Goal: Transaction & Acquisition: Purchase product/service

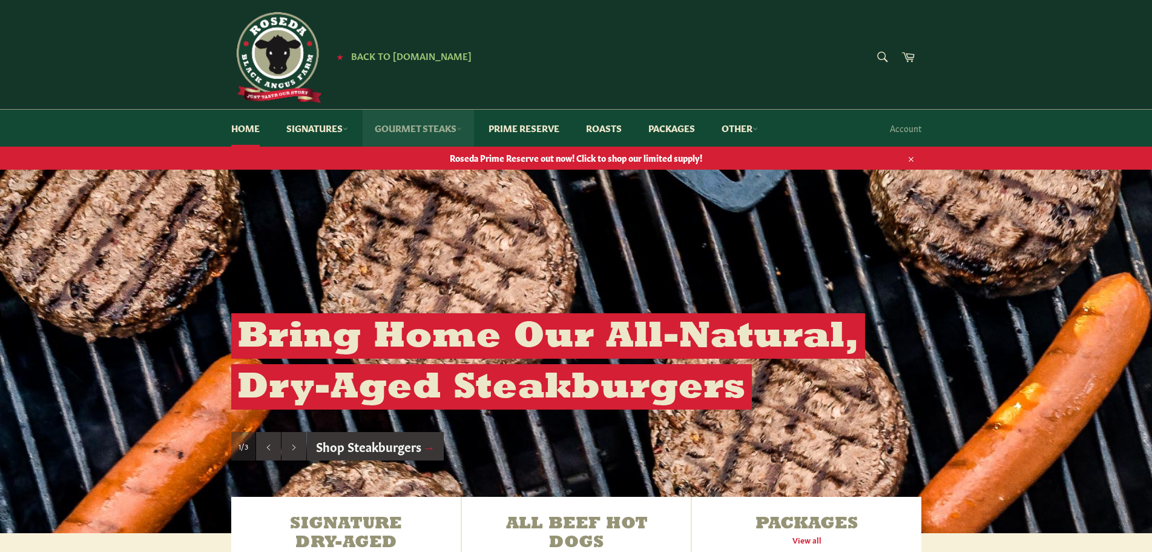
click at [428, 124] on link "Gourmet Steaks" at bounding box center [418, 128] width 111 height 37
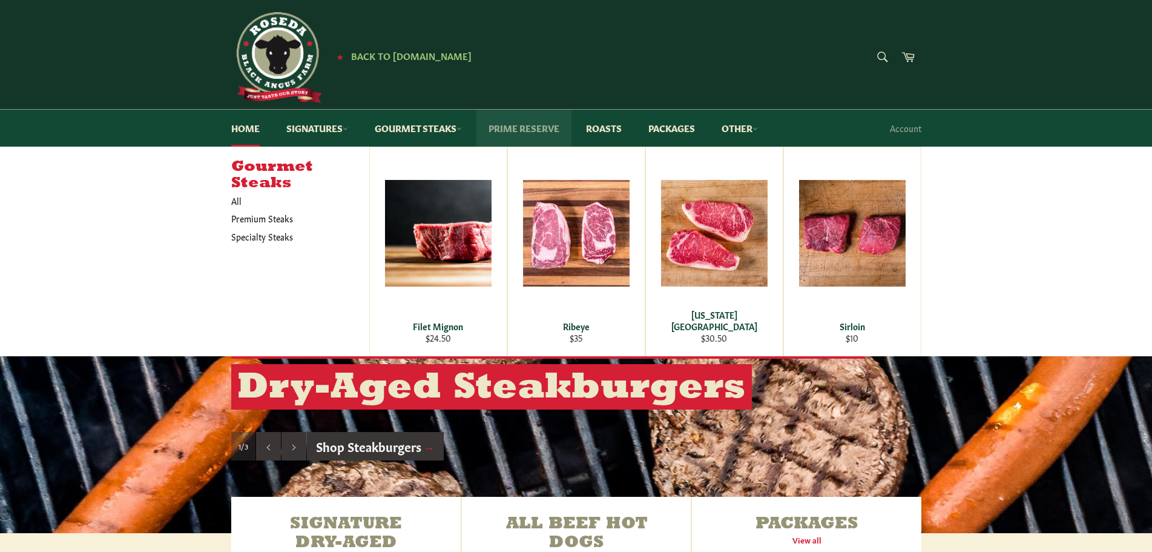
click at [532, 126] on link "Prime Reserve" at bounding box center [523, 128] width 95 height 37
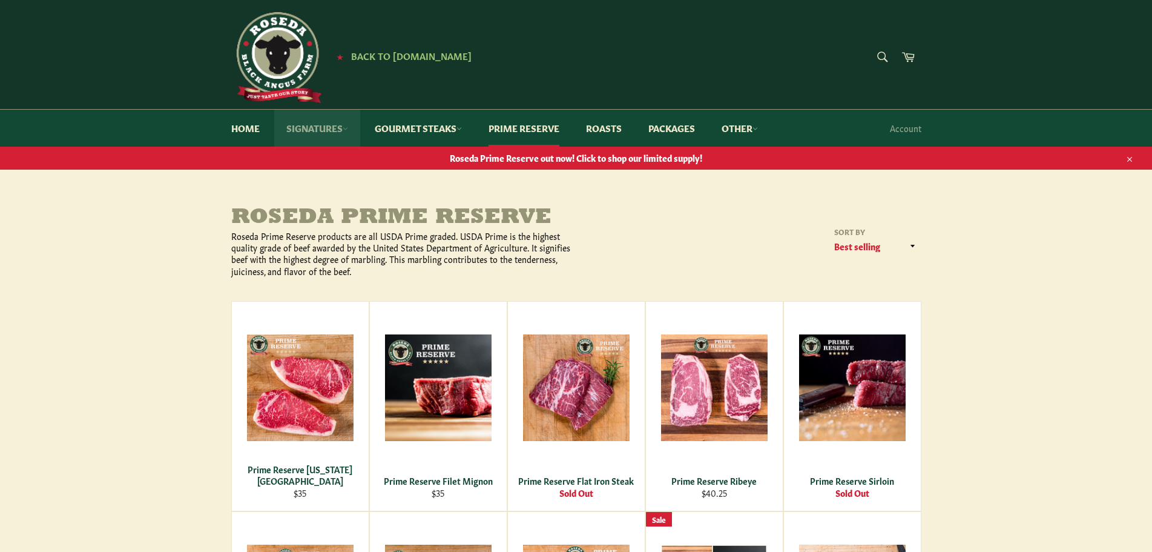
click at [317, 127] on link "Signatures" at bounding box center [317, 128] width 86 height 37
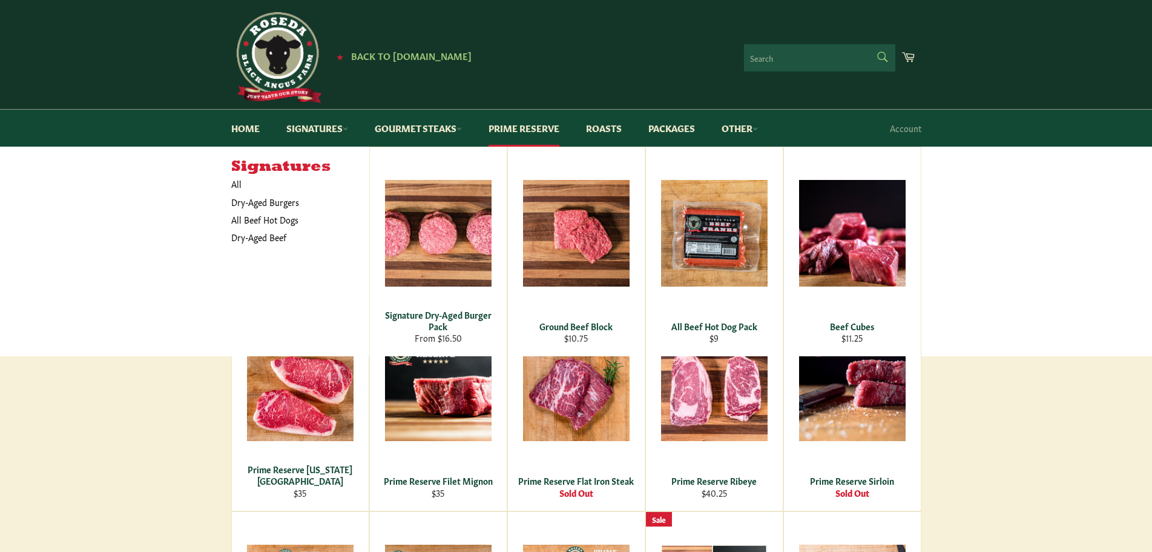
click at [878, 55] on form "Search Search" at bounding box center [819, 57] width 151 height 27
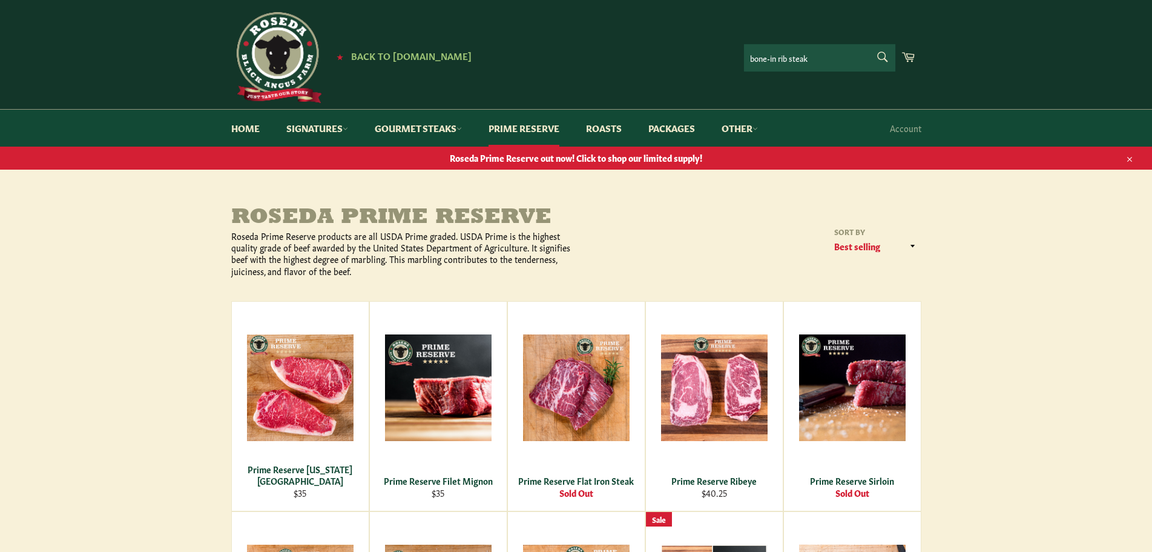
type input "bone-in rib steak"
click at [868, 44] on button "Search" at bounding box center [881, 56] width 27 height 25
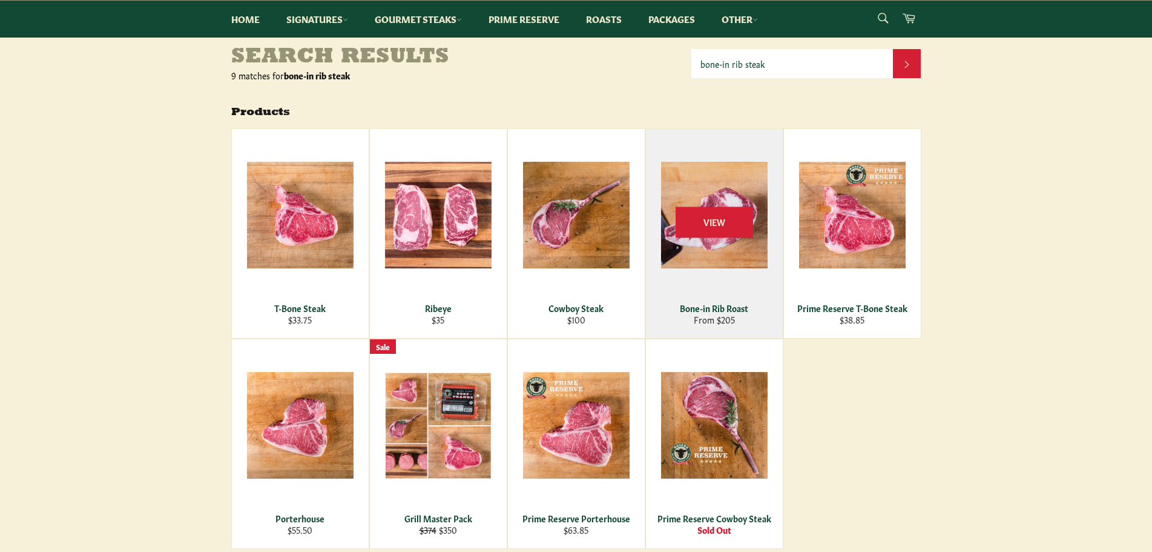
scroll to position [182, 0]
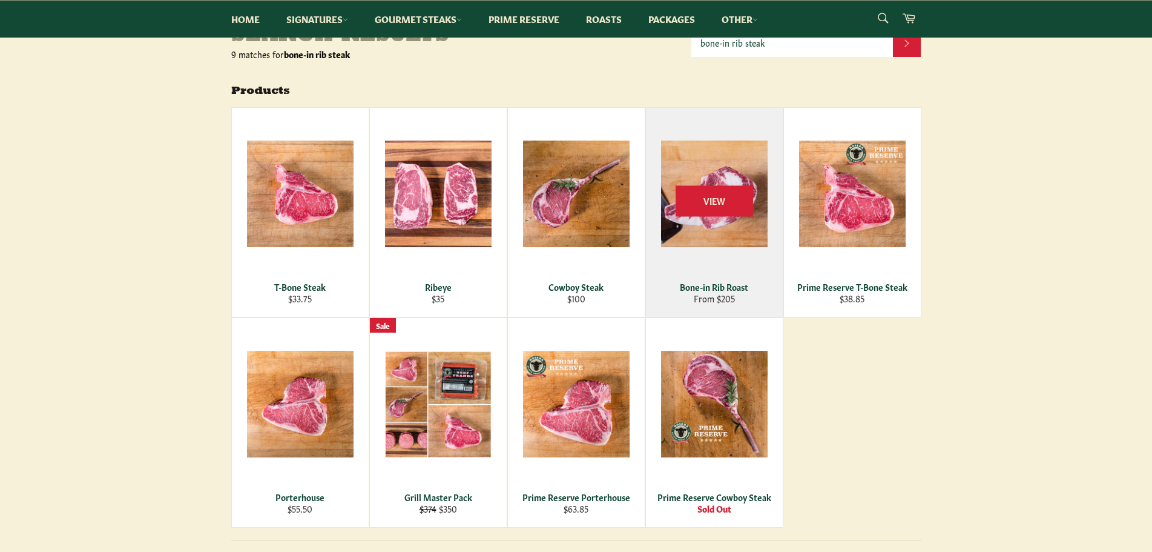
click at [732, 287] on div "Bone-in Rib Roast" at bounding box center [714, 287] width 122 height 12
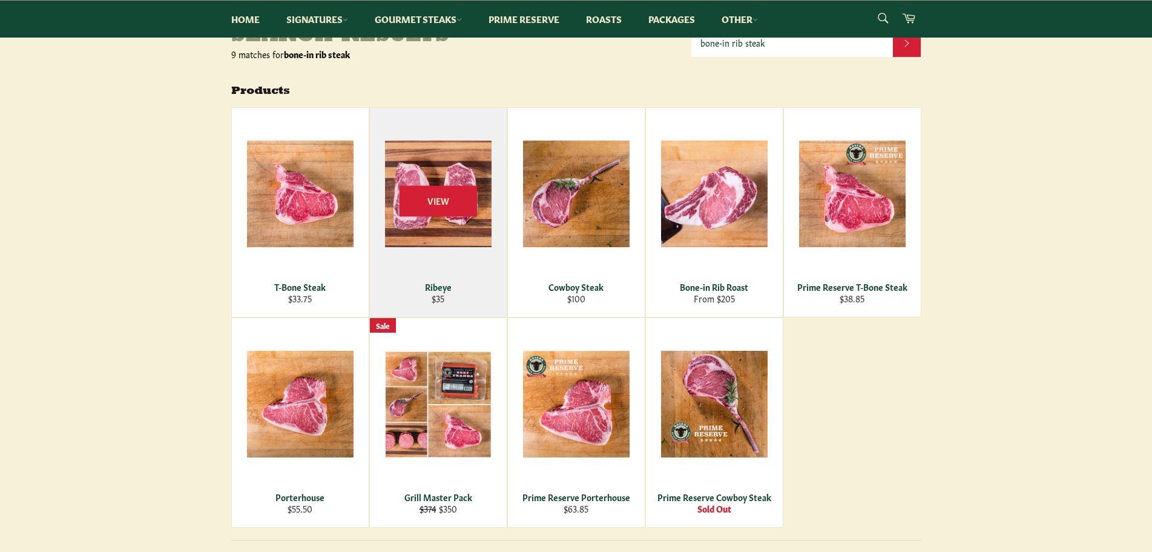
click at [440, 290] on div "Ribeye" at bounding box center [438, 287] width 122 height 12
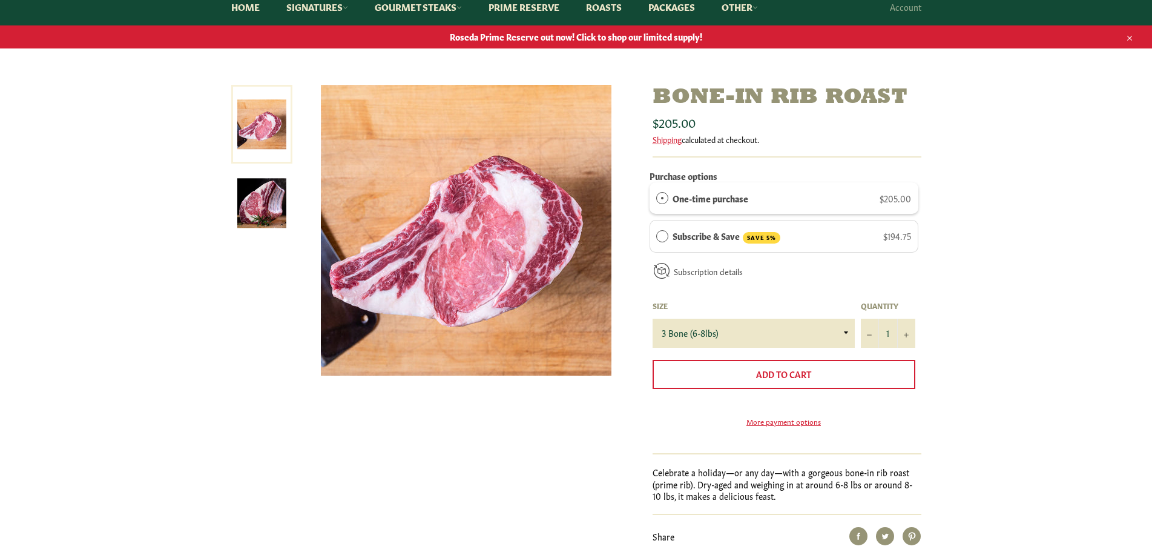
scroll to position [61, 0]
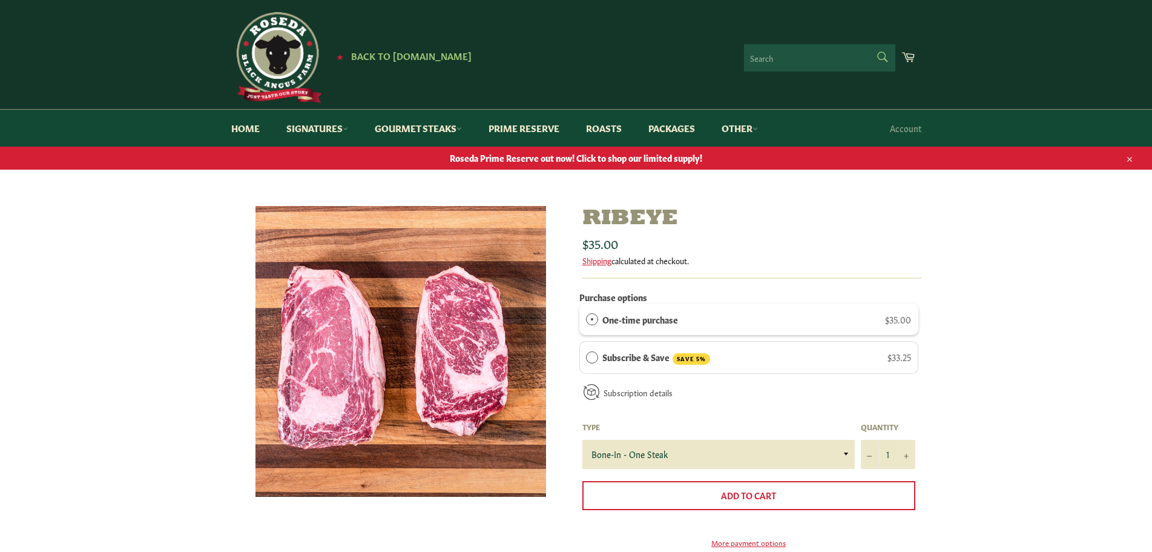
click at [881, 54] on form "Search Search" at bounding box center [819, 57] width 151 height 27
type input "porterhouse"
click at [868, 44] on button "Search" at bounding box center [881, 56] width 27 height 25
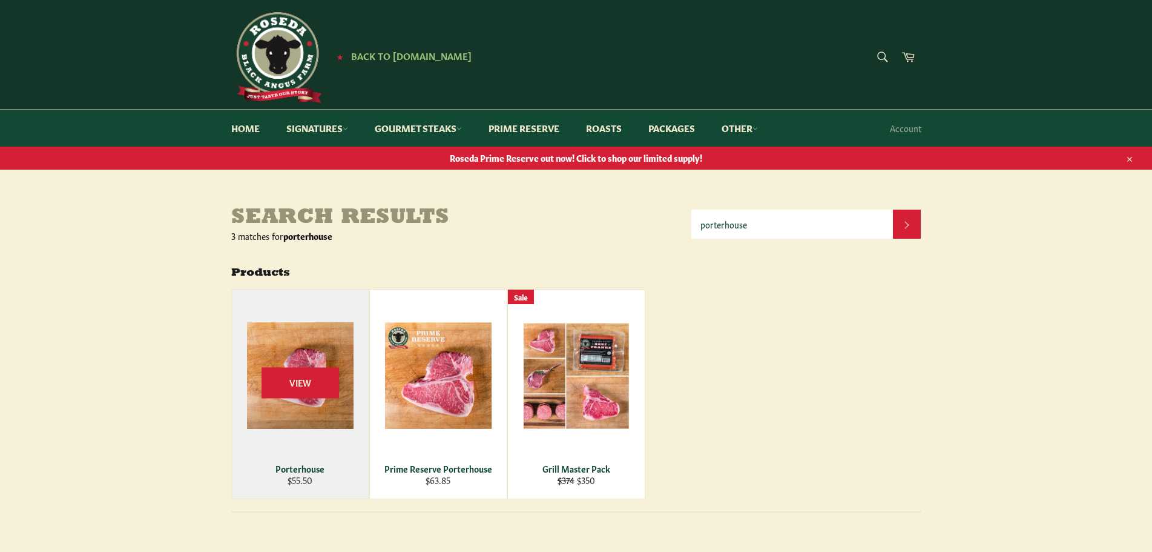
click at [313, 407] on div "View" at bounding box center [300, 393] width 137 height 209
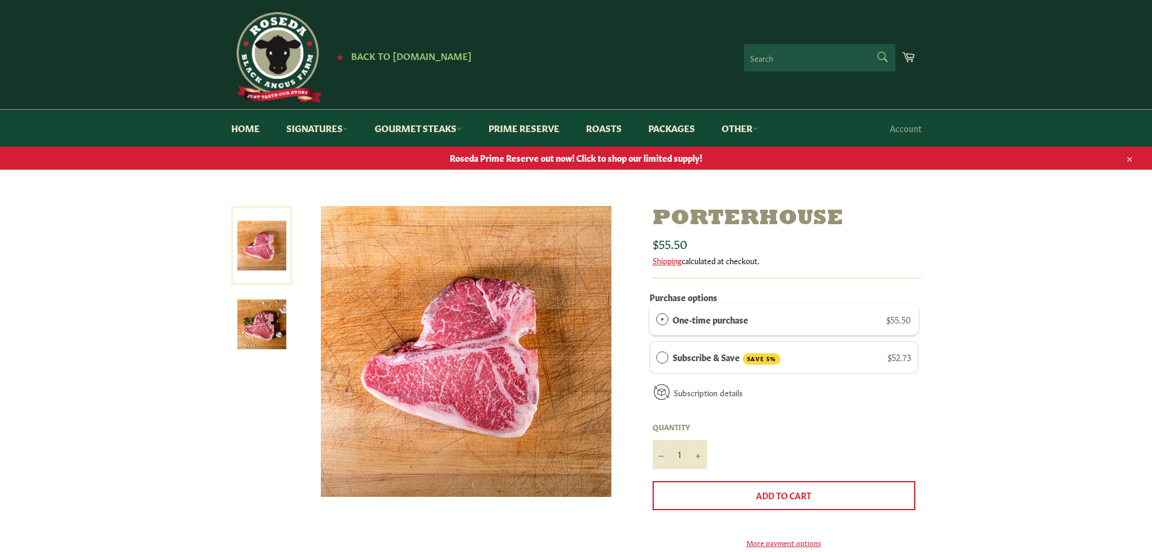
click at [878, 58] on form "Search Search" at bounding box center [819, 57] width 151 height 27
type input "bison"
click at [868, 44] on button "Search" at bounding box center [881, 56] width 27 height 25
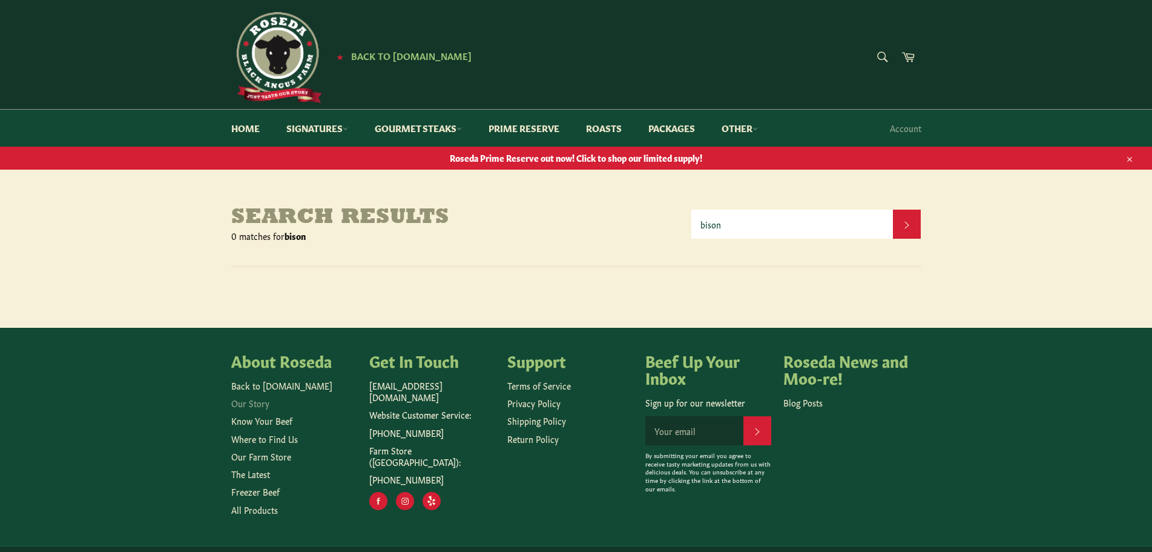
click at [261, 403] on link "Our Story" at bounding box center [250, 403] width 38 height 12
